Goal: Find specific page/section: Find specific page/section

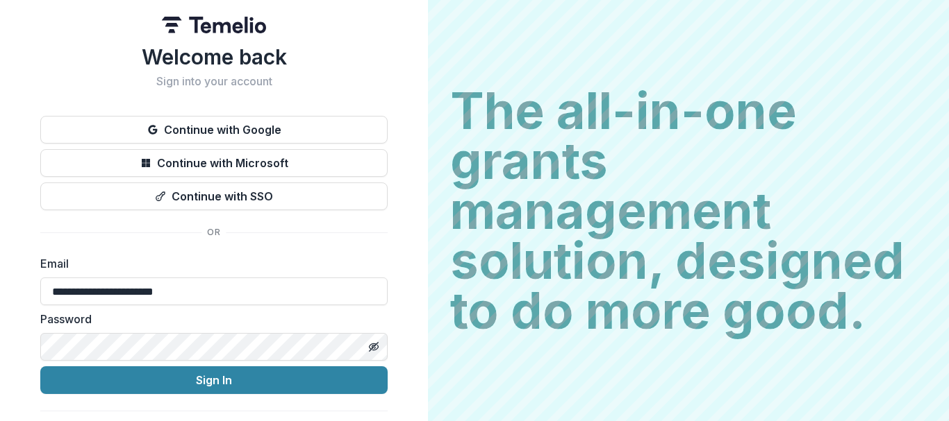
type input "**********"
click at [373, 347] on line "Toggle password visibility" at bounding box center [373, 347] width 8 height 8
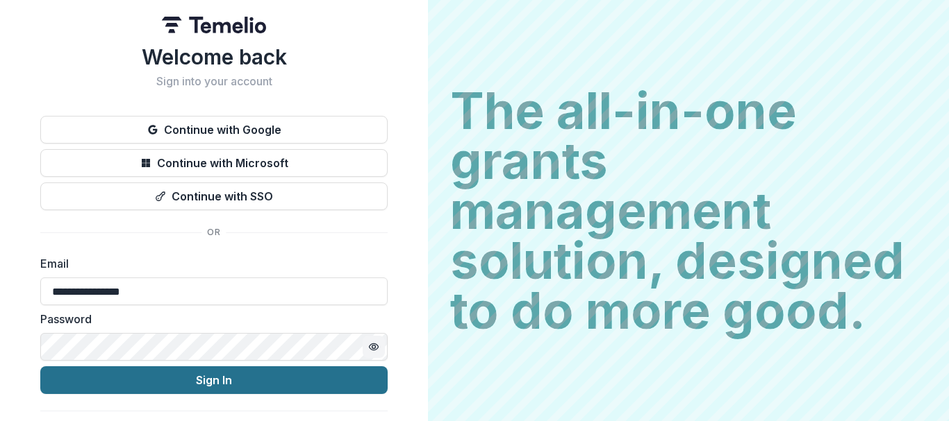
click at [317, 375] on button "Sign In" at bounding box center [213, 381] width 347 height 28
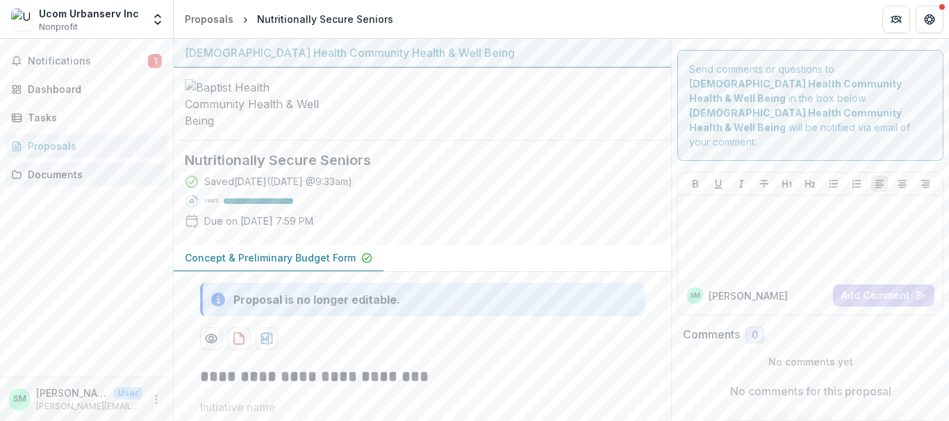
click at [55, 165] on link "Documents" at bounding box center [87, 174] width 162 height 23
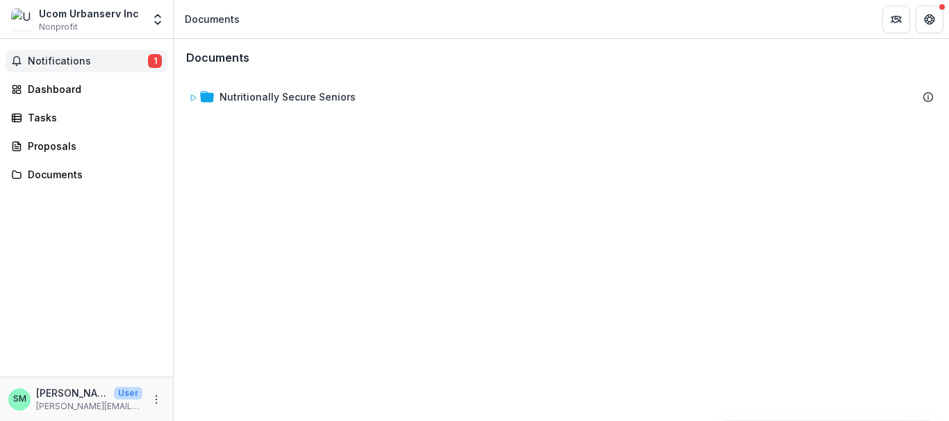
click at [53, 57] on span "Notifications" at bounding box center [88, 62] width 120 height 12
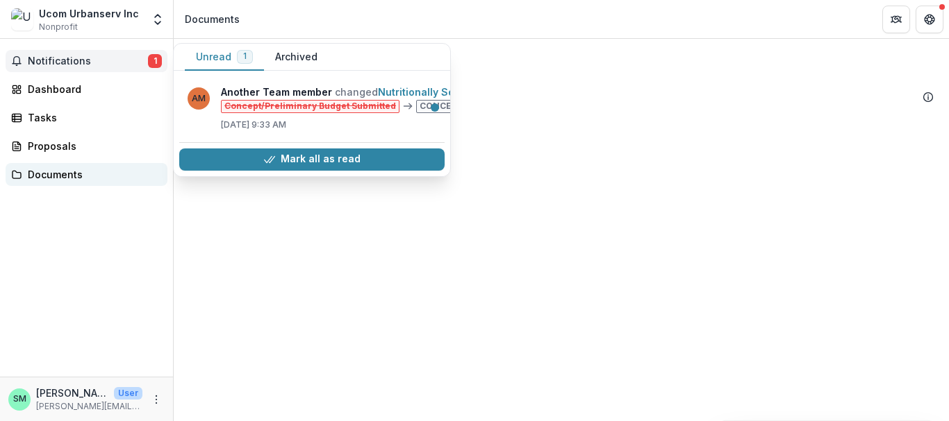
click at [54, 168] on div "Documents" at bounding box center [92, 174] width 128 height 15
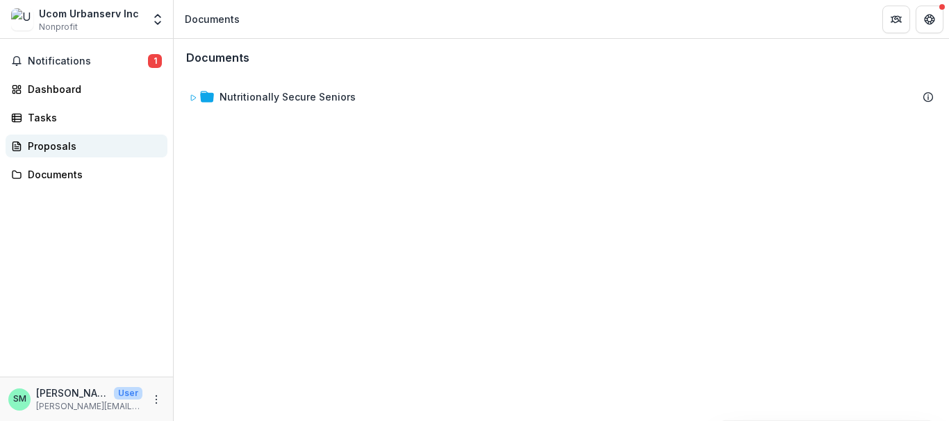
click at [47, 148] on div "Proposals" at bounding box center [92, 146] width 128 height 15
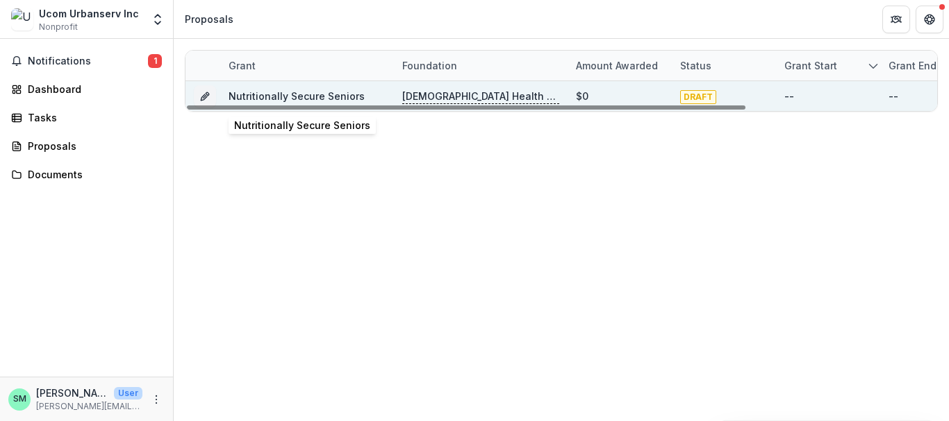
click at [318, 96] on link "Nutritionally Secure Seniors" at bounding box center [296, 96] width 136 height 12
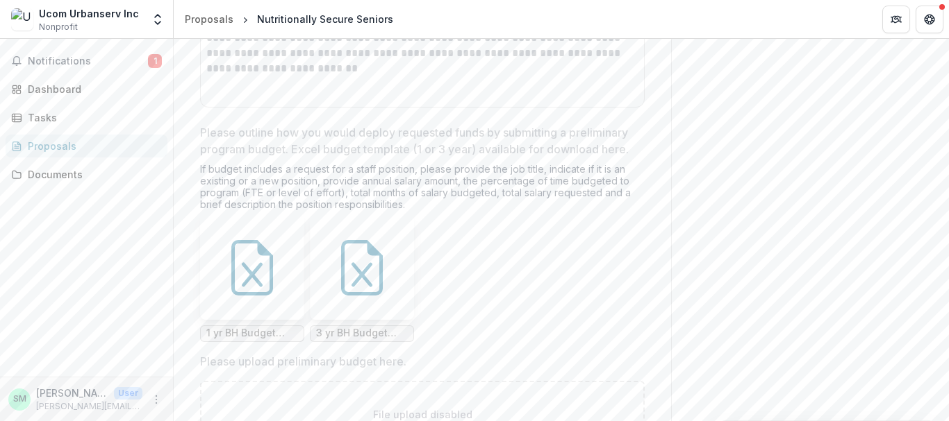
scroll to position [2369, 0]
